Goal: Information Seeking & Learning: Learn about a topic

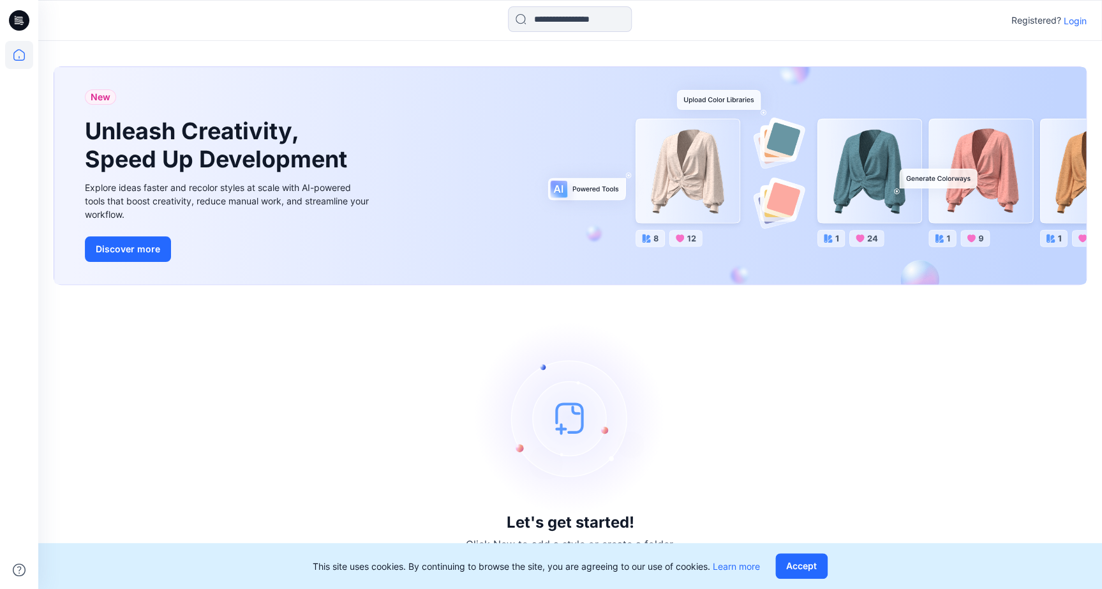
click at [1083, 22] on p "Login" at bounding box center [1075, 20] width 23 height 13
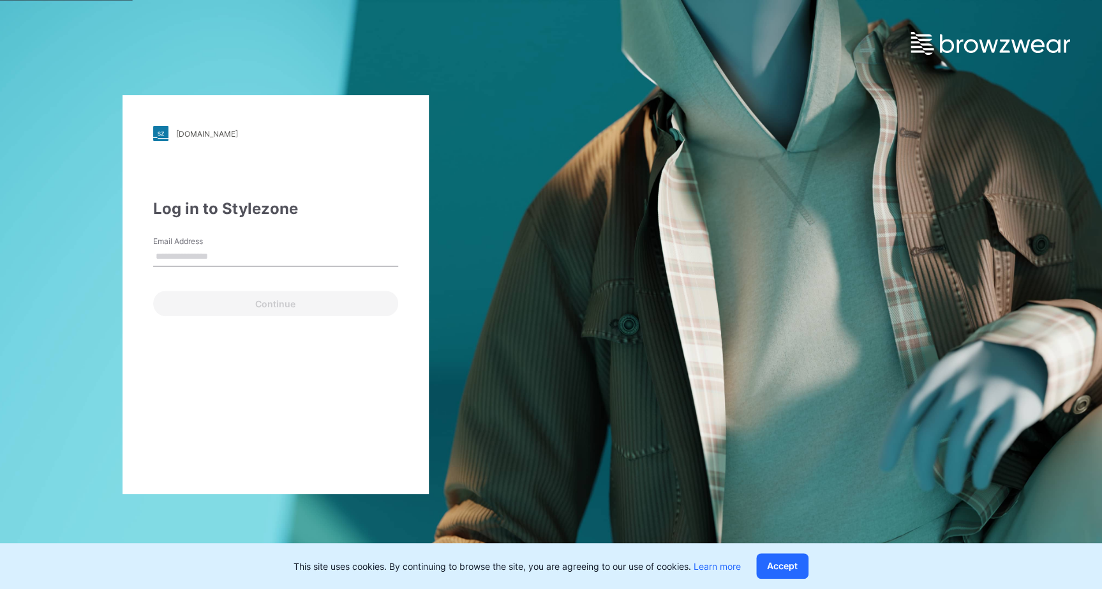
click at [265, 249] on input "Email Address" at bounding box center [275, 256] width 245 height 19
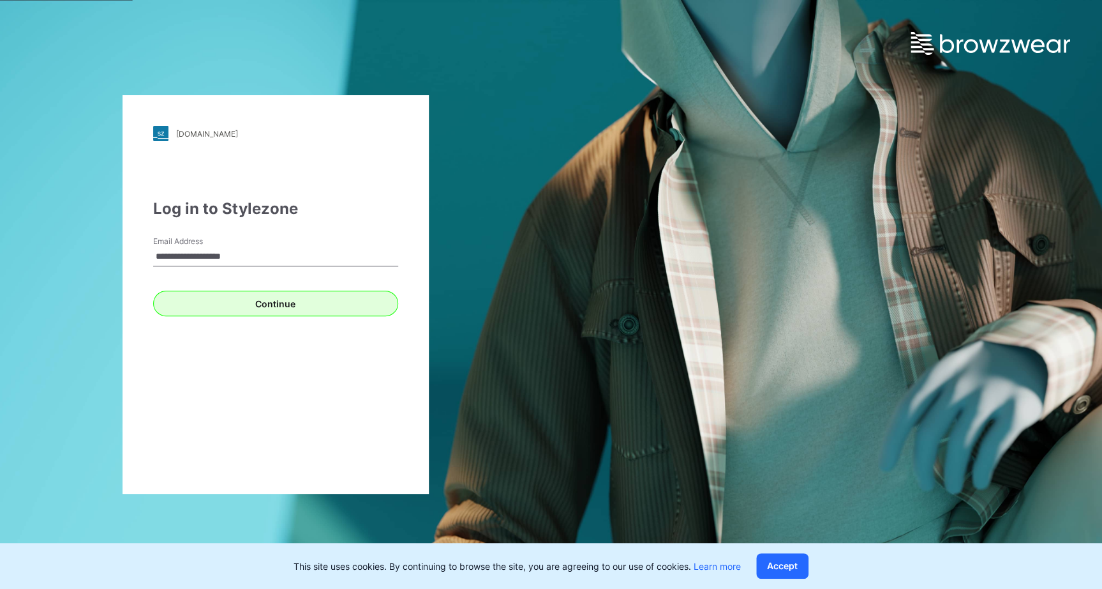
type input "**********"
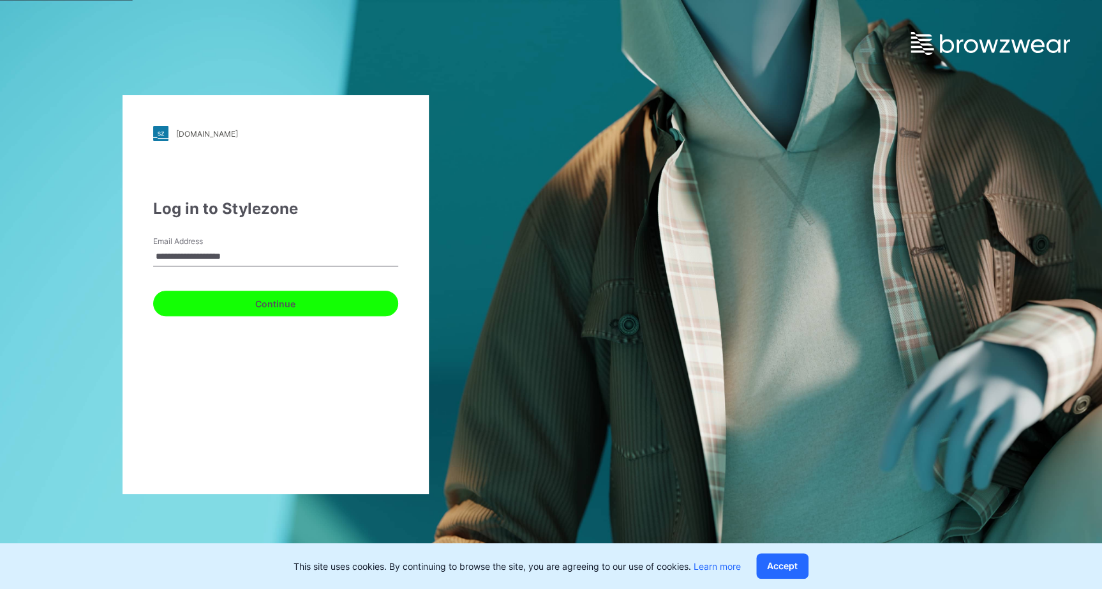
click at [205, 296] on button "Continue" at bounding box center [275, 303] width 245 height 26
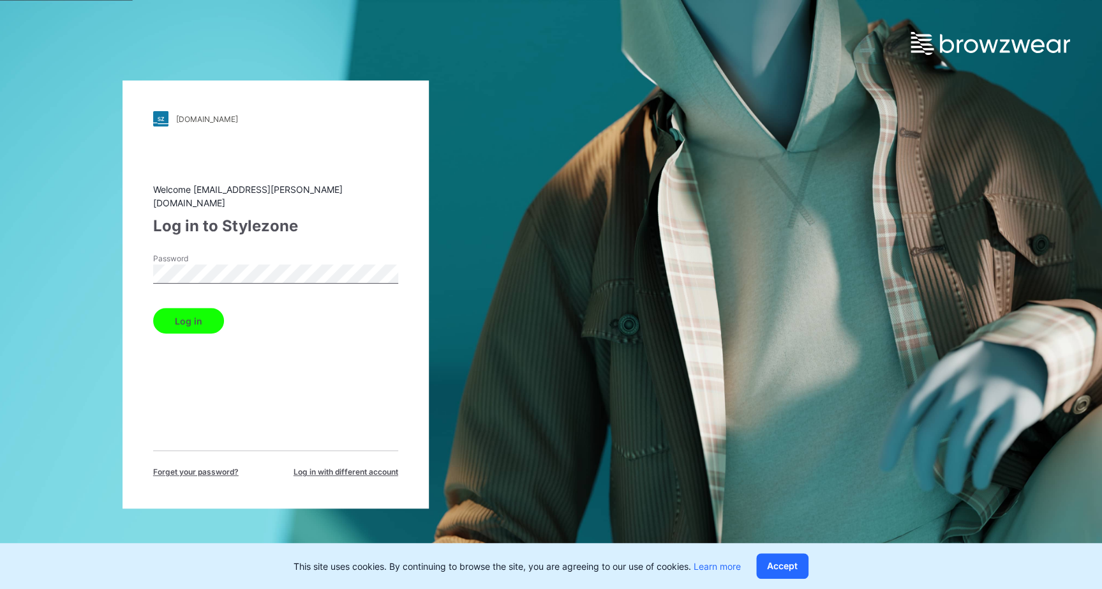
click at [201, 320] on button "Log in" at bounding box center [188, 321] width 71 height 26
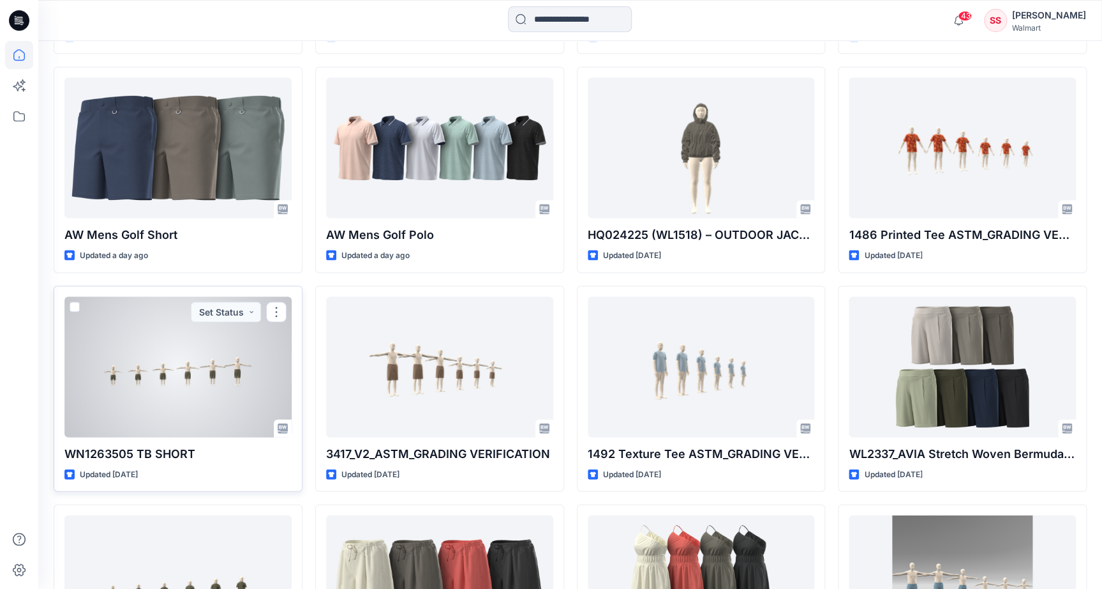
scroll to position [1014, 0]
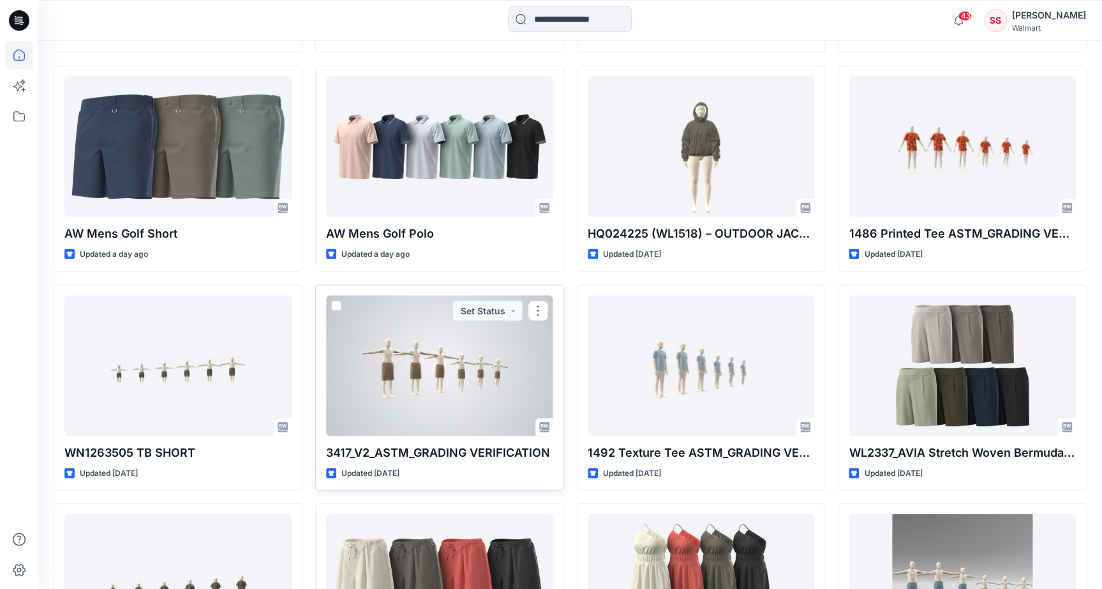
click at [432, 354] on div at bounding box center [439, 365] width 227 height 140
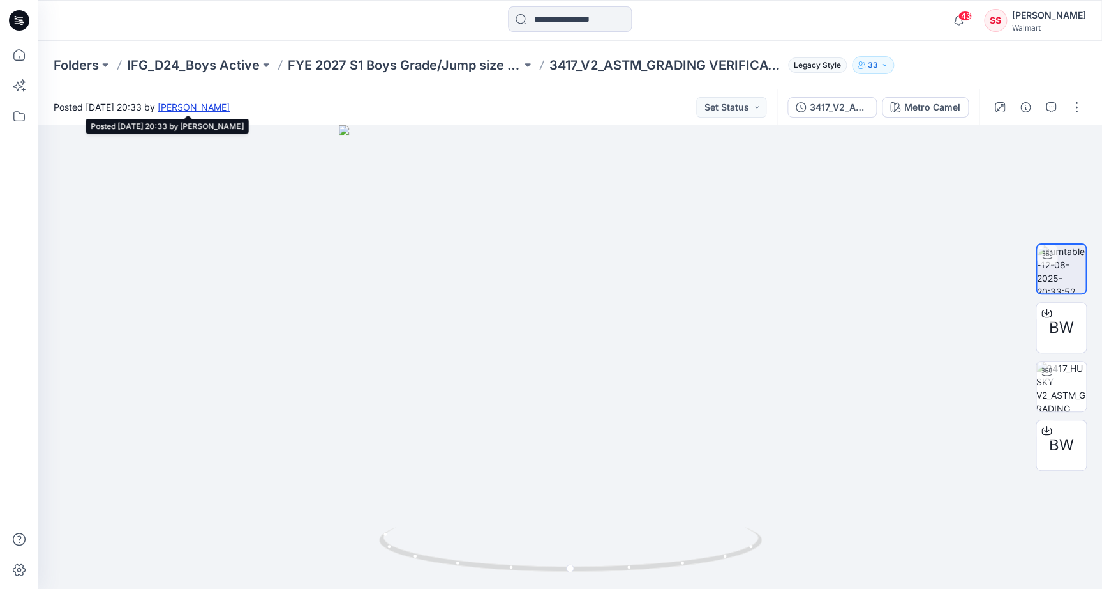
click at [230, 109] on link "[PERSON_NAME]" at bounding box center [194, 107] width 72 height 11
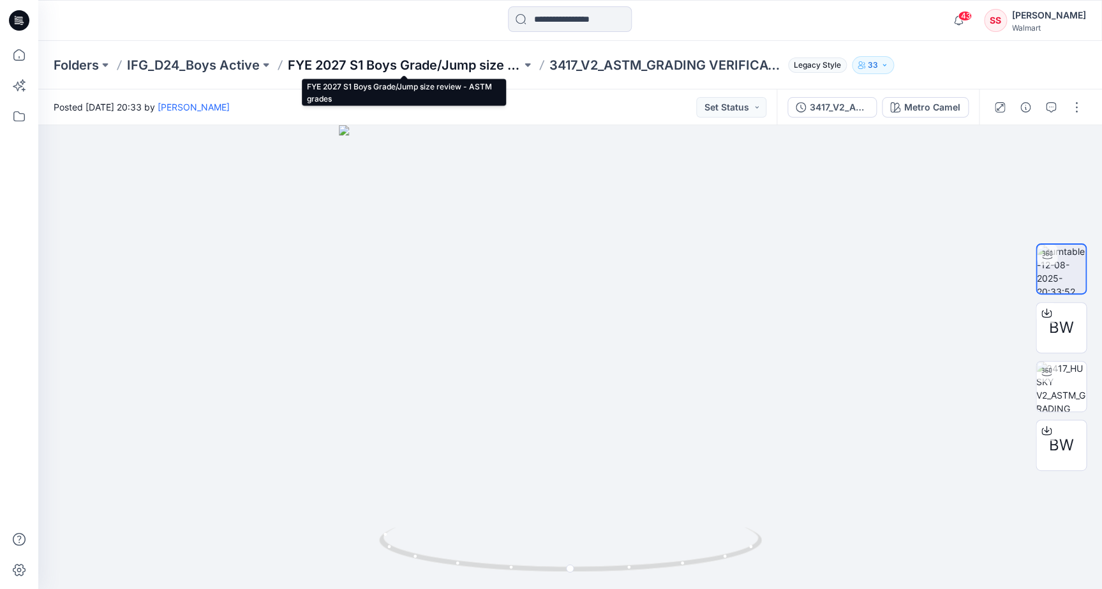
click at [428, 66] on p "FYE 2027 S1 Boys Grade/Jump size review - ASTM grades" at bounding box center [405, 65] width 234 height 18
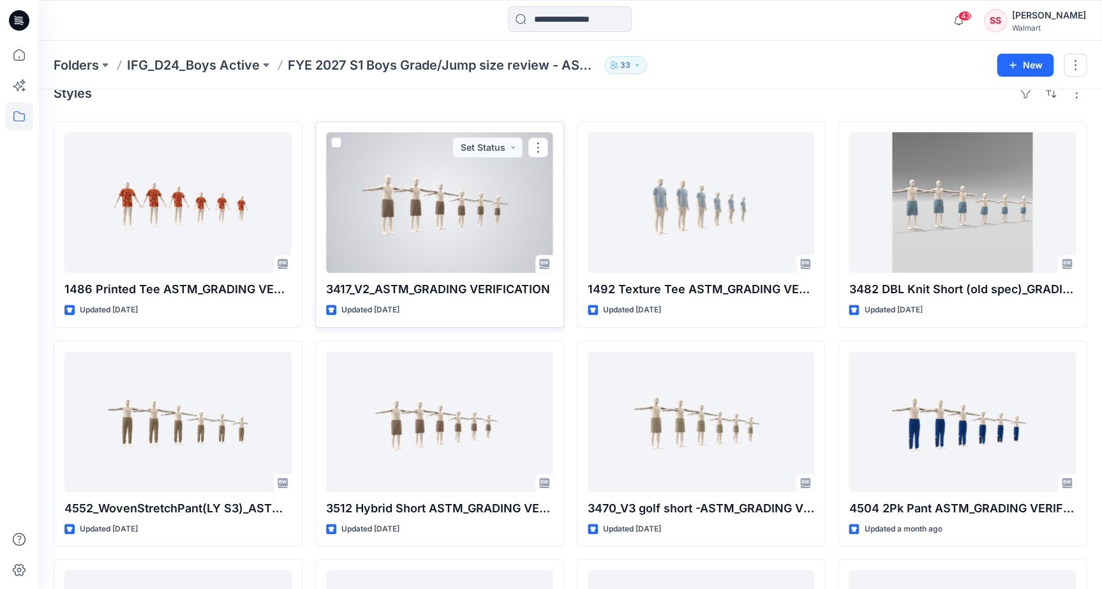
scroll to position [22, 0]
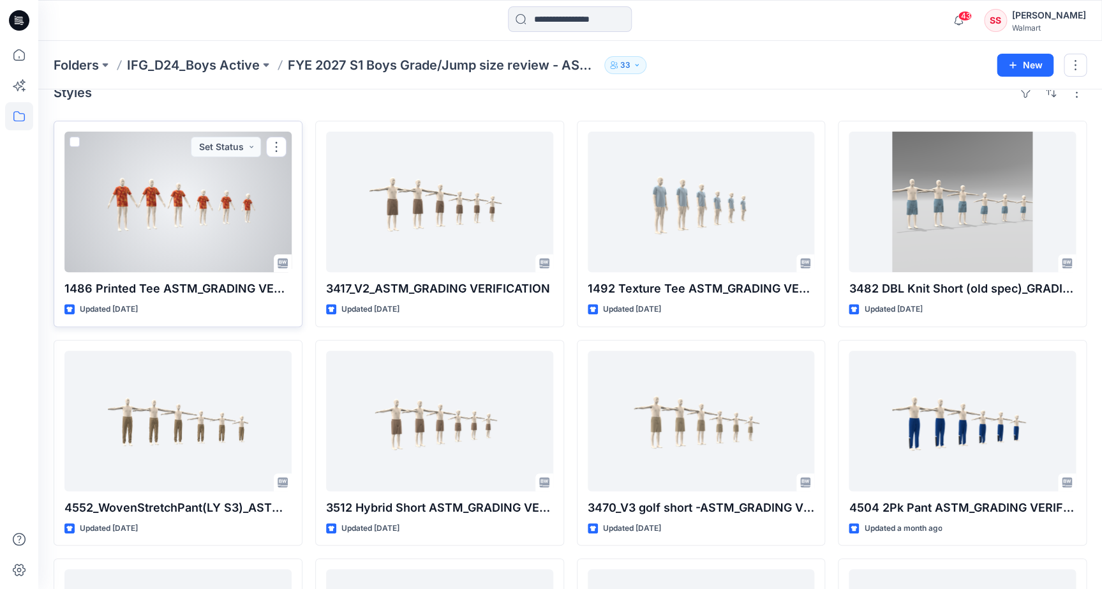
click at [225, 195] on div at bounding box center [177, 202] width 227 height 140
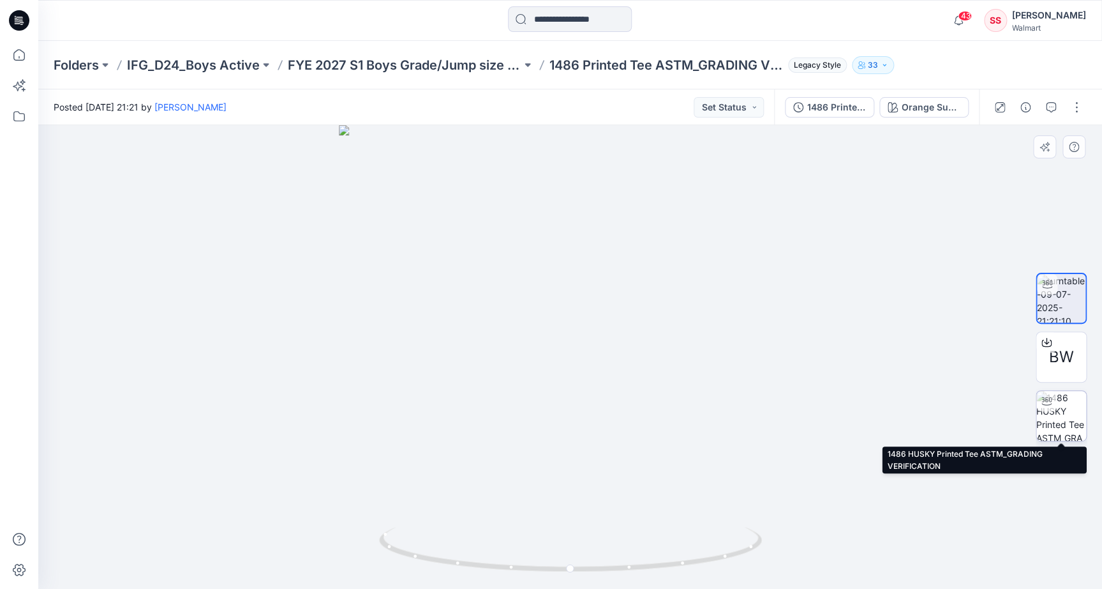
click at [1069, 403] on img at bounding box center [1062, 416] width 50 height 50
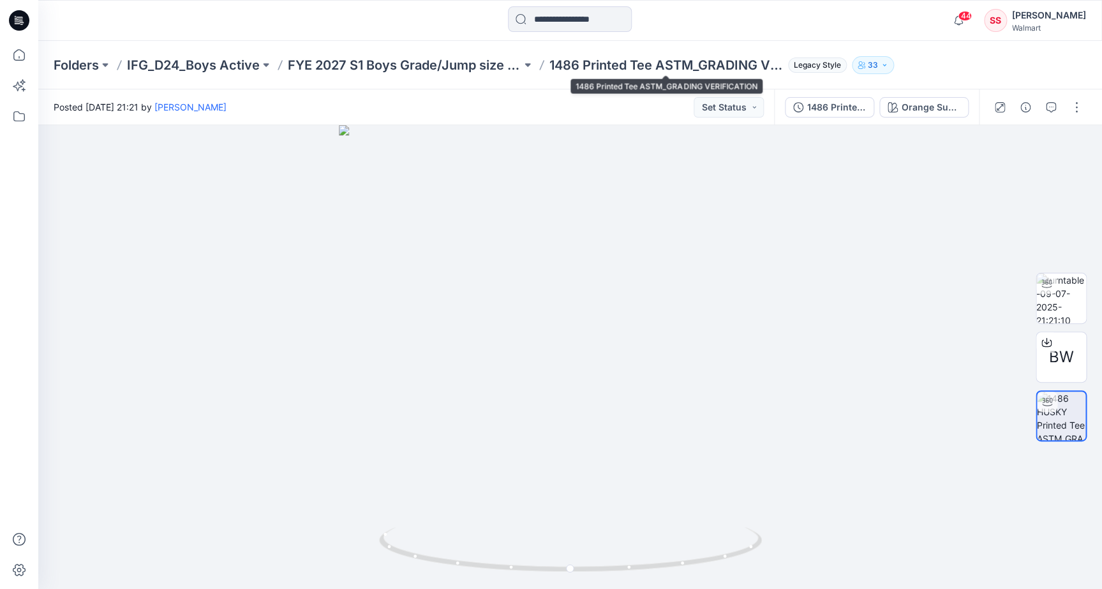
click at [625, 62] on p "1486 Printed Tee ASTM_GRADING VERIFICATION" at bounding box center [667, 65] width 234 height 18
